Goal: Task Accomplishment & Management: Use online tool/utility

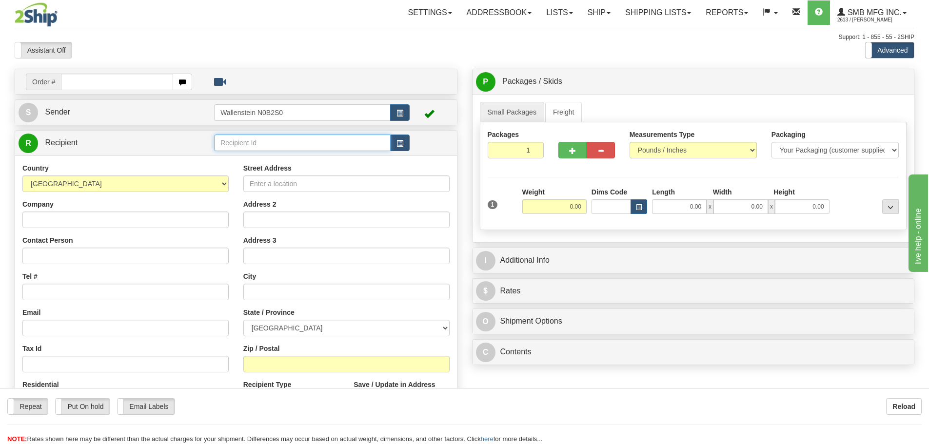
click at [234, 142] on input "text" at bounding box center [302, 143] width 177 height 17
type input "[PERSON_NAME]"
click button "Delete" at bounding box center [0, 0] width 0 height 0
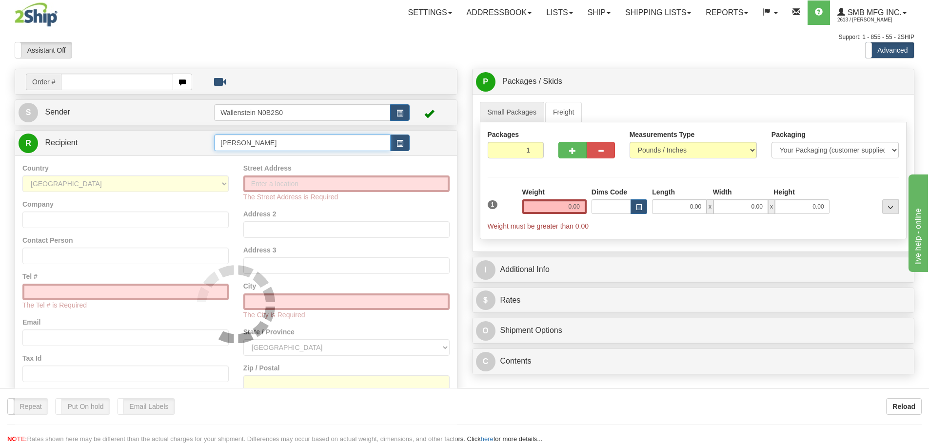
click at [241, 144] on input "[PERSON_NAME]" at bounding box center [302, 143] width 177 height 17
click at [235, 143] on input "[PERSON_NAME]" at bounding box center [302, 143] width 177 height 17
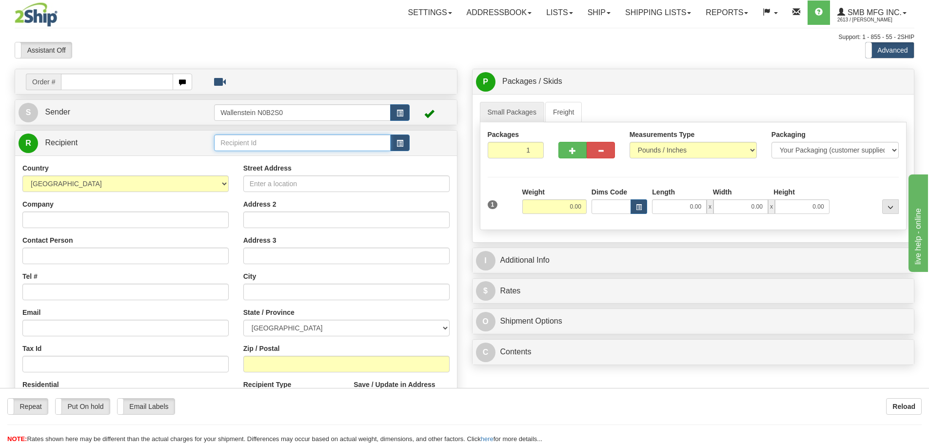
click at [236, 144] on input "text" at bounding box center [302, 143] width 177 height 17
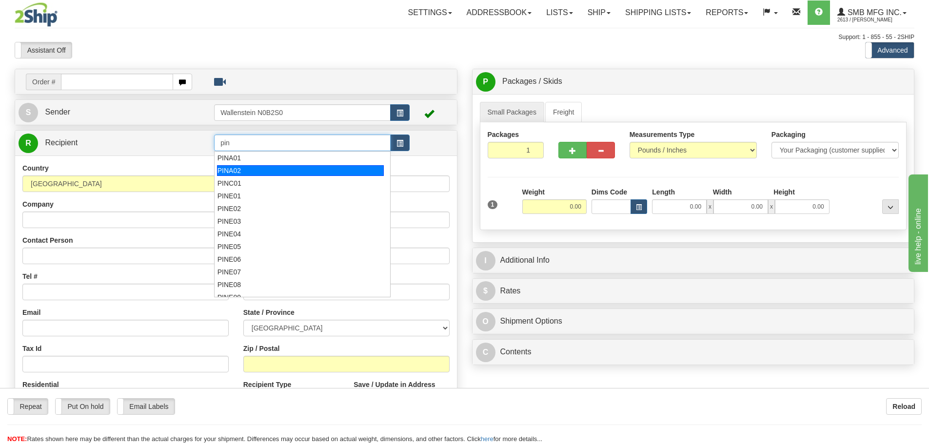
click at [239, 170] on div "PINA02" at bounding box center [300, 170] width 167 height 11
type input "PINA02"
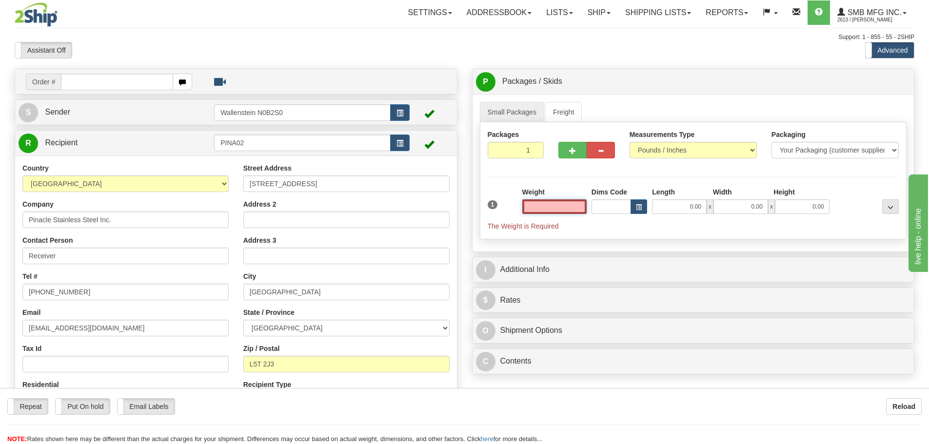
click at [560, 206] on input "text" at bounding box center [554, 207] width 64 height 15
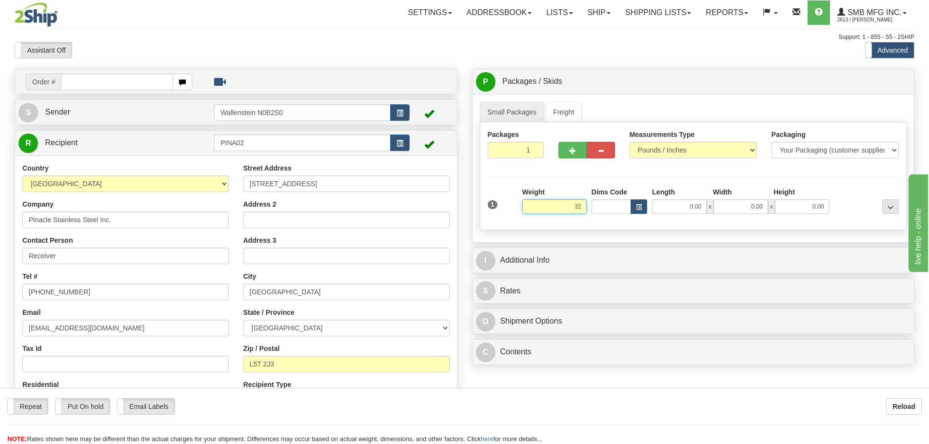
type input "32.00"
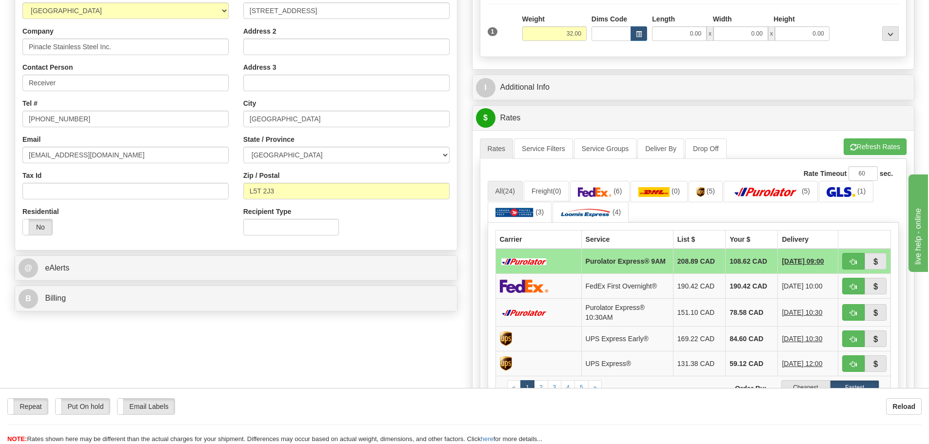
scroll to position [195, 0]
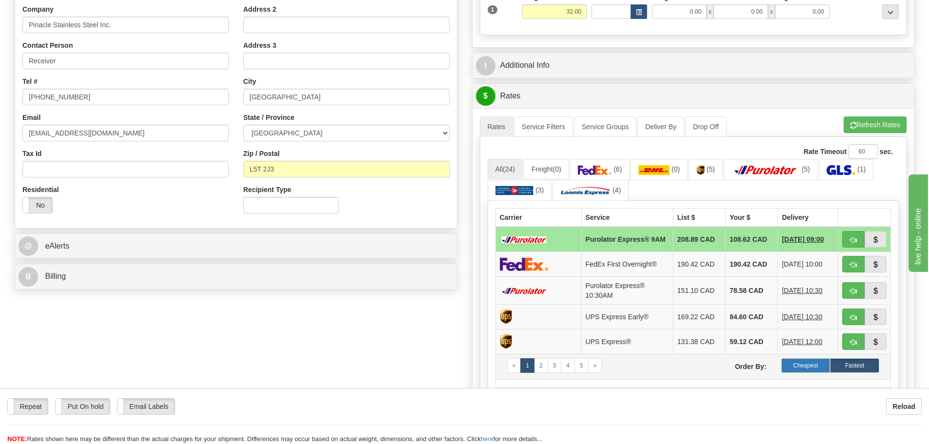
click at [802, 369] on label "Cheapest" at bounding box center [806, 366] width 49 height 15
